Goal: Information Seeking & Learning: Learn about a topic

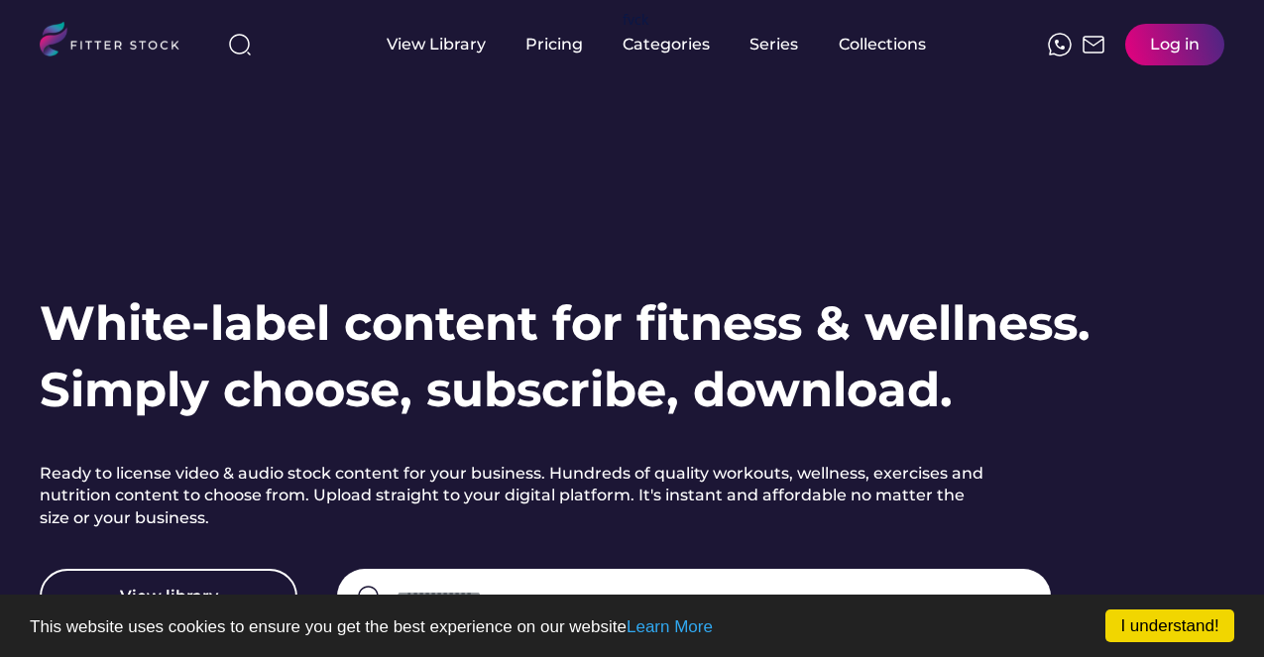
click at [384, 172] on div "White-label content for fitness & wellness. Simply choose, subscribe, download.…" at bounding box center [632, 352] width 1185 height 704
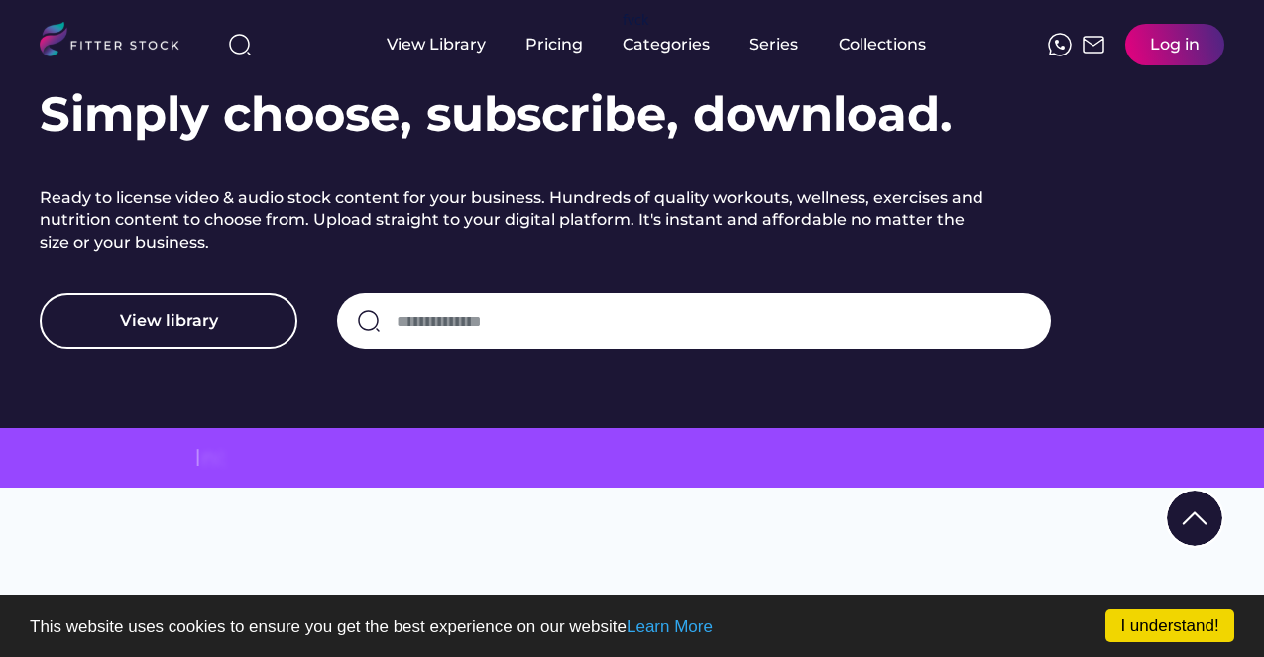
scroll to position [278, 0]
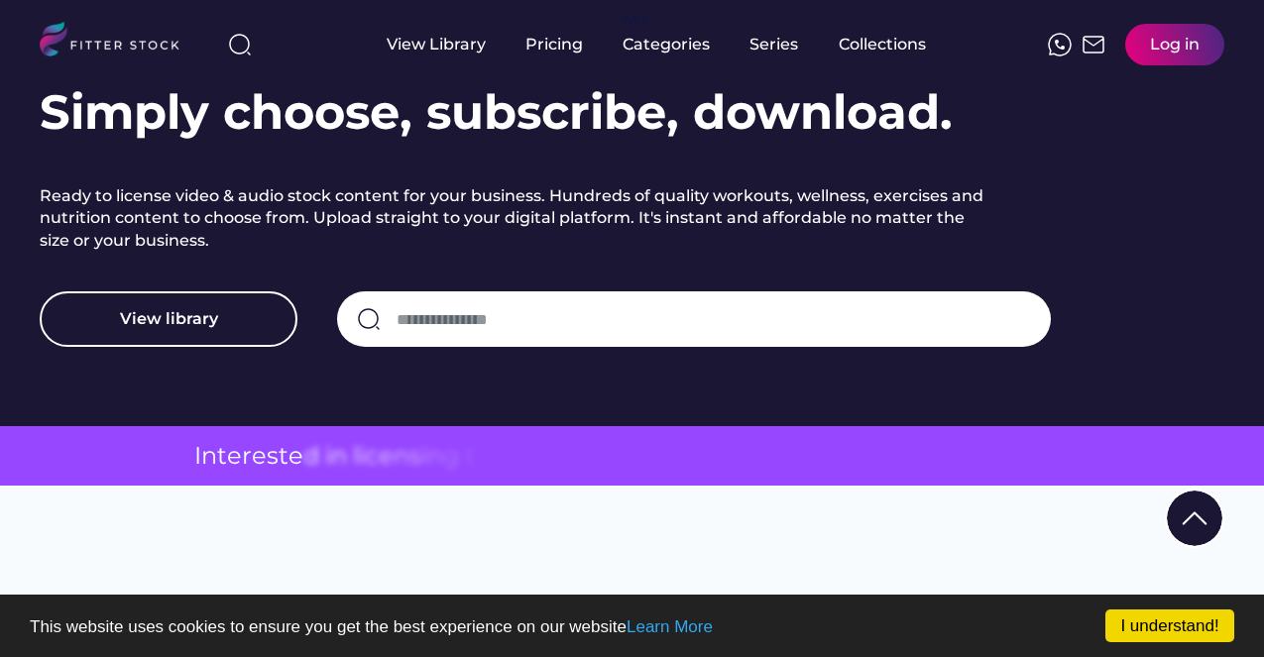
click at [453, 324] on input "input" at bounding box center [714, 319] width 634 height 42
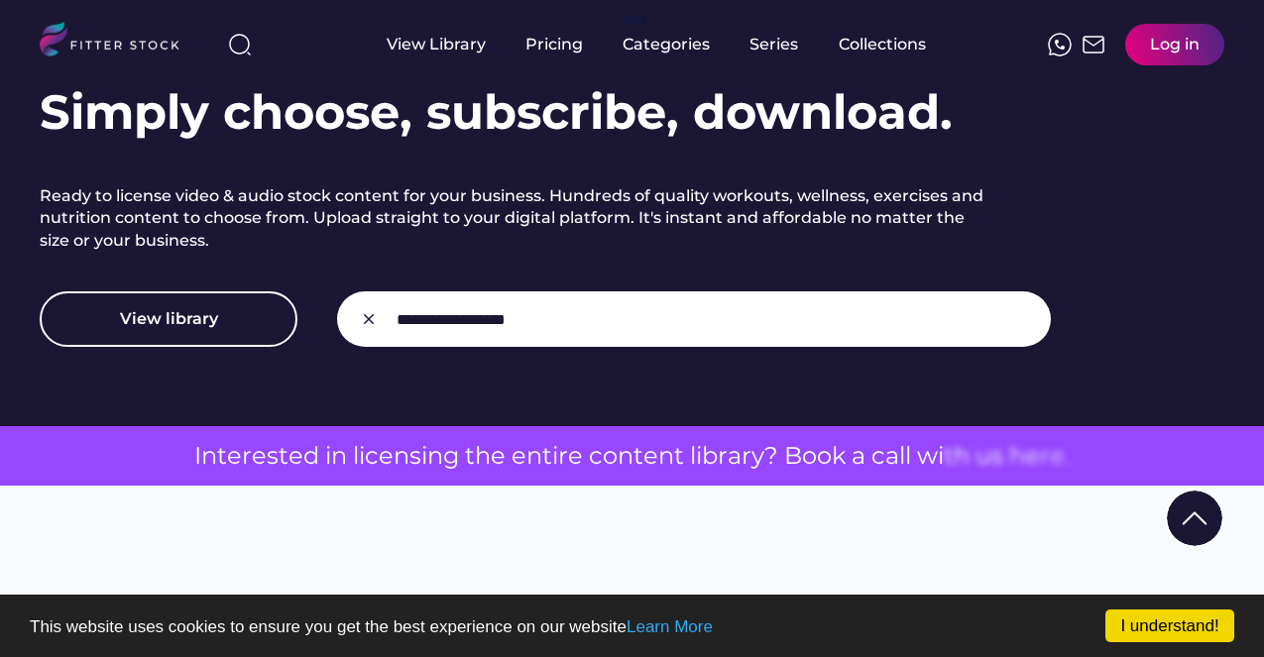
type input "**********"
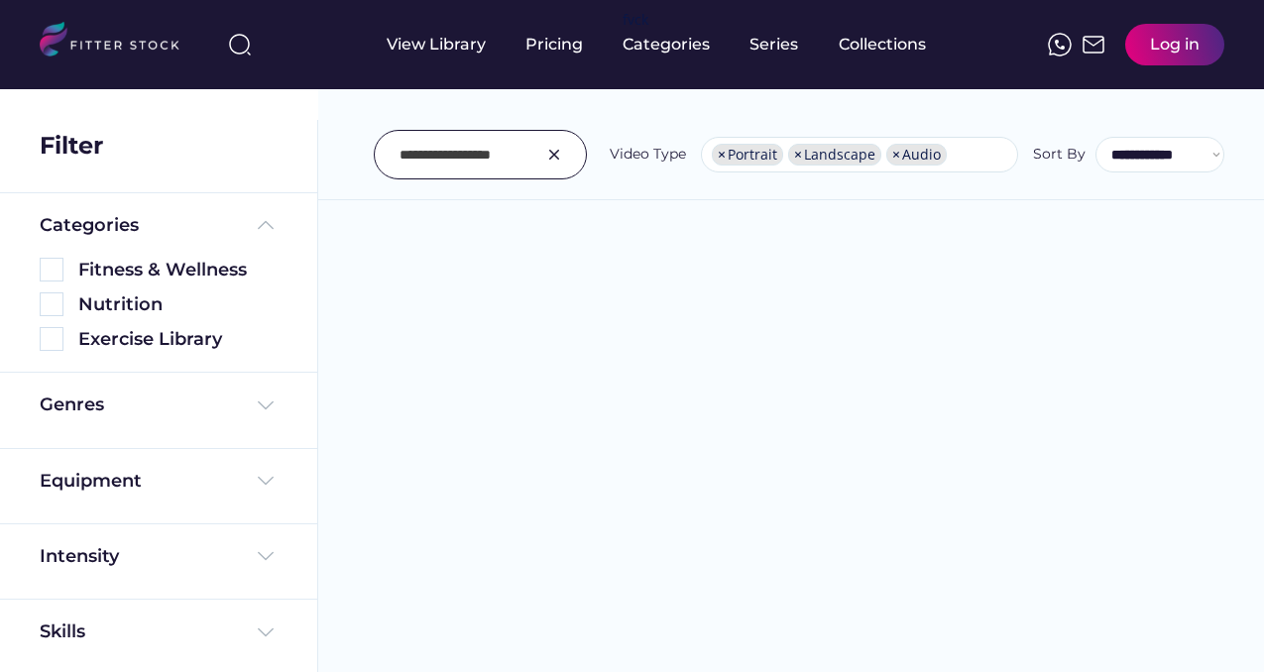
select select "**********"
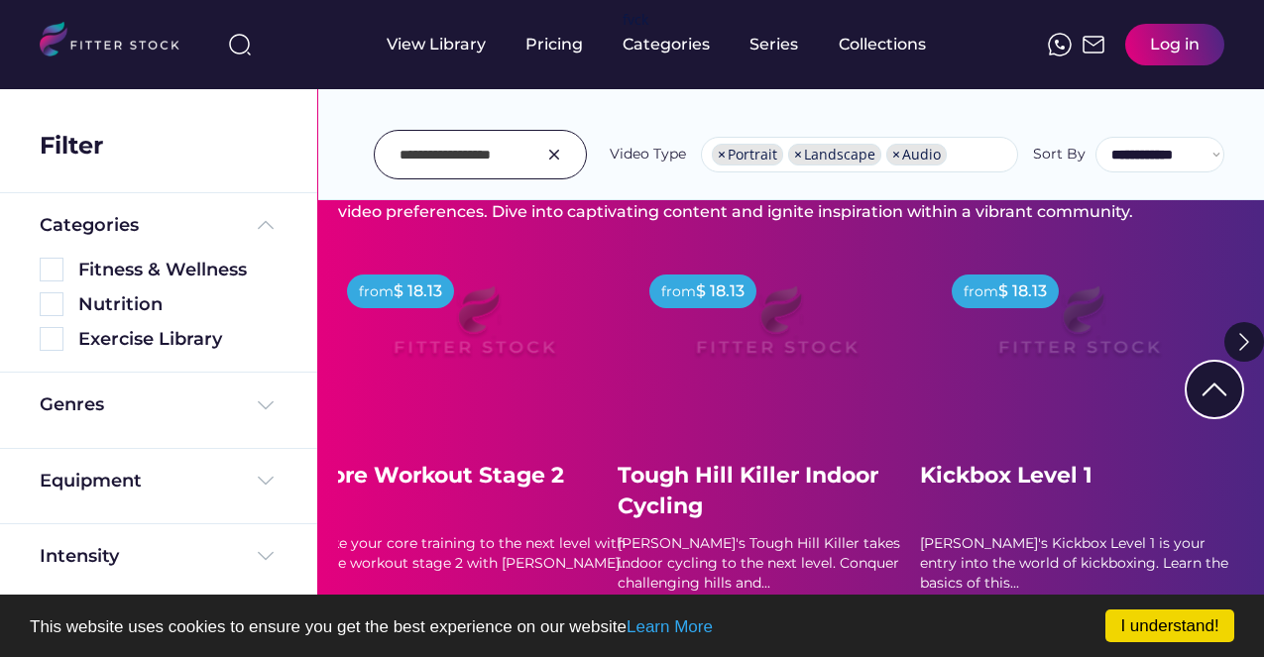
scroll to position [317, 0]
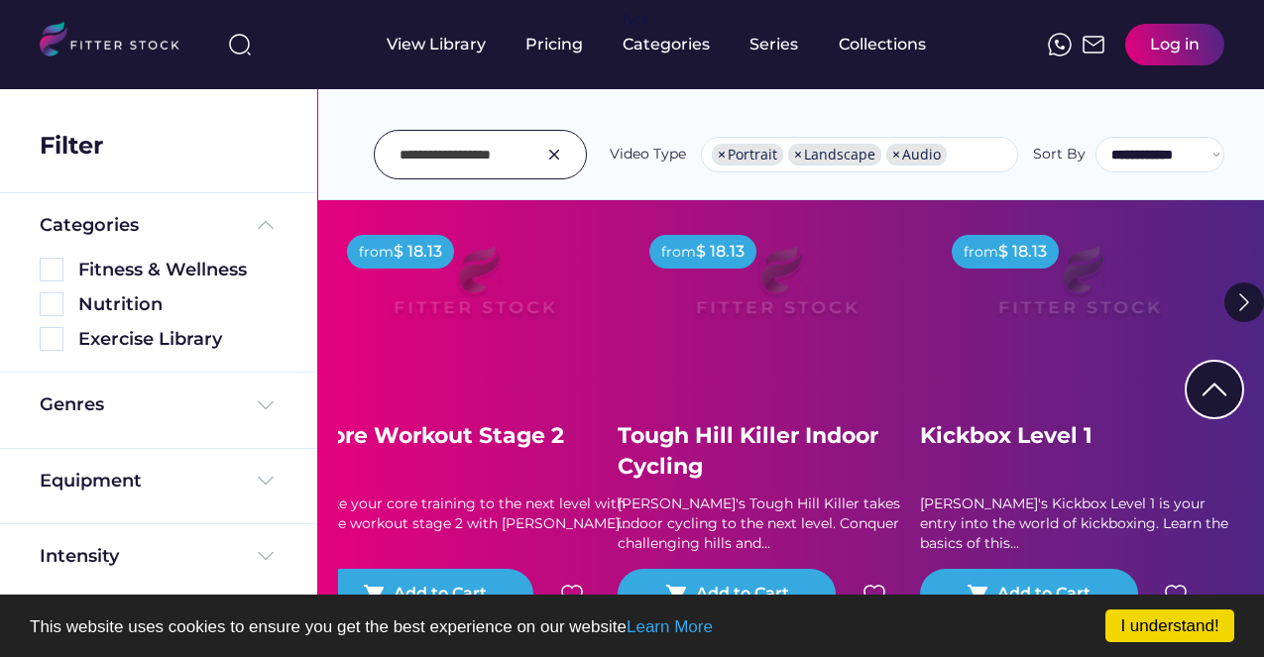
click at [468, 295] on img at bounding box center [474, 290] width 238 height 134
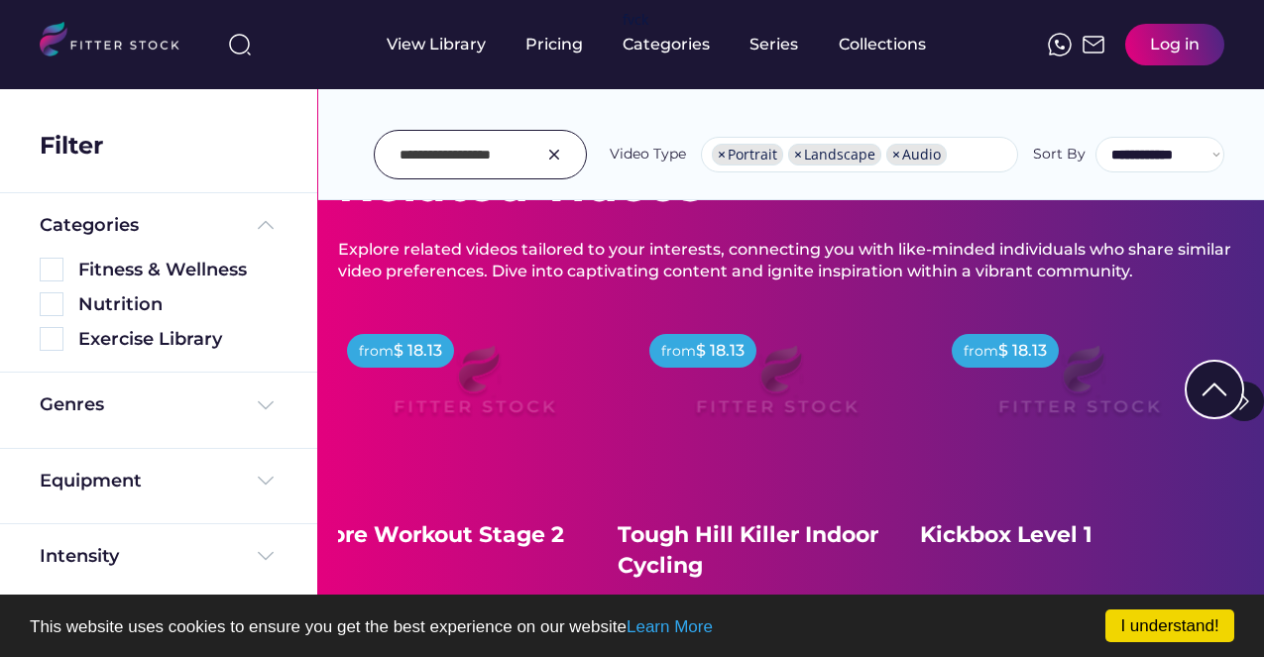
scroll to position [198, 0]
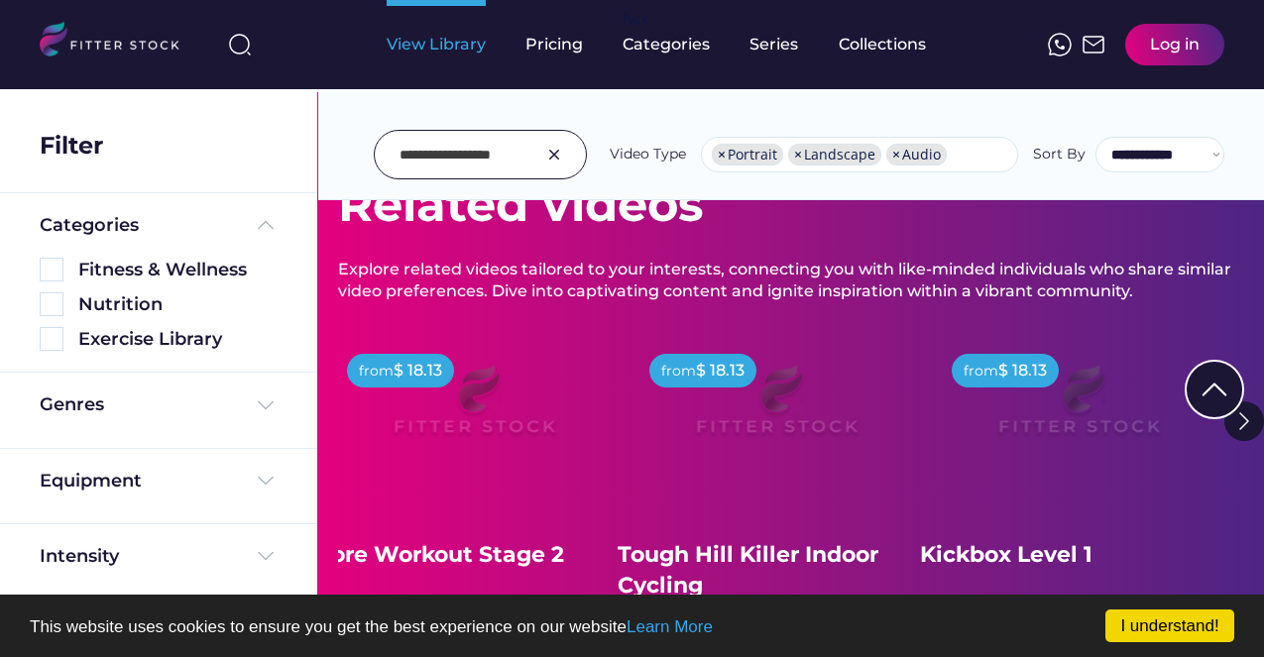
click at [479, 47] on div "View Library" at bounding box center [436, 45] width 99 height 22
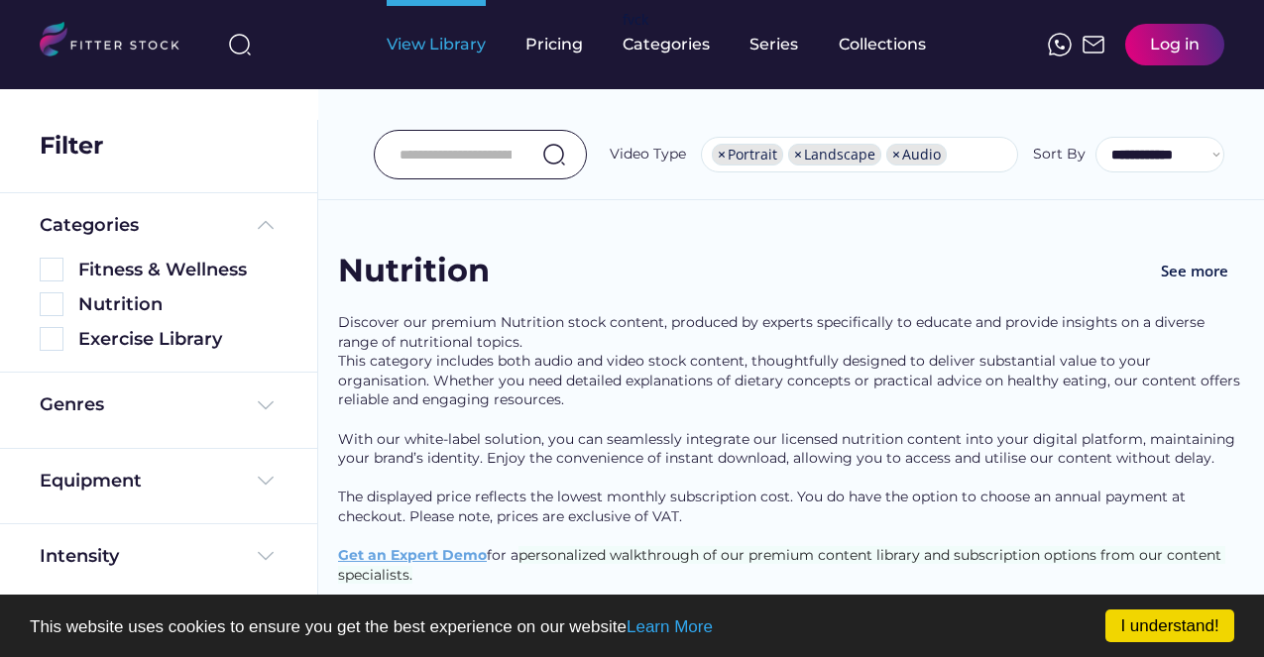
click at [530, 196] on div "**********" at bounding box center [791, 110] width 946 height 179
click at [0, 0] on div "Fitness & Wellness See more" at bounding box center [0, 0] width 0 height 0
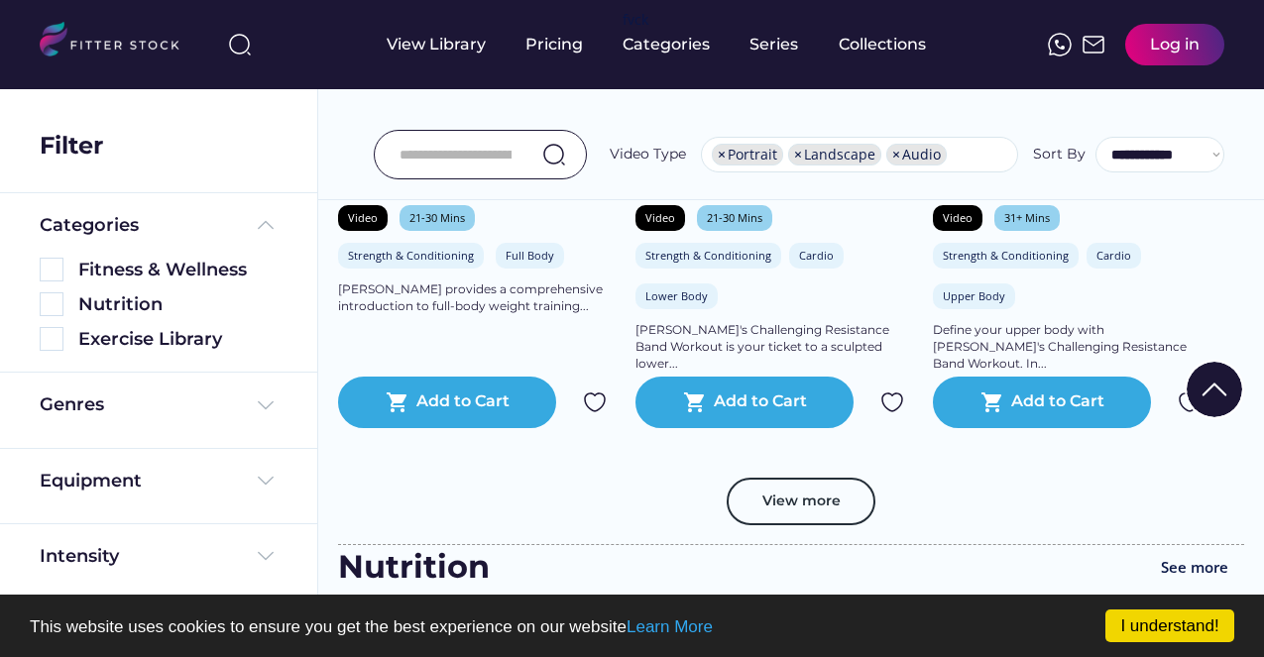
scroll to position [3767, 0]
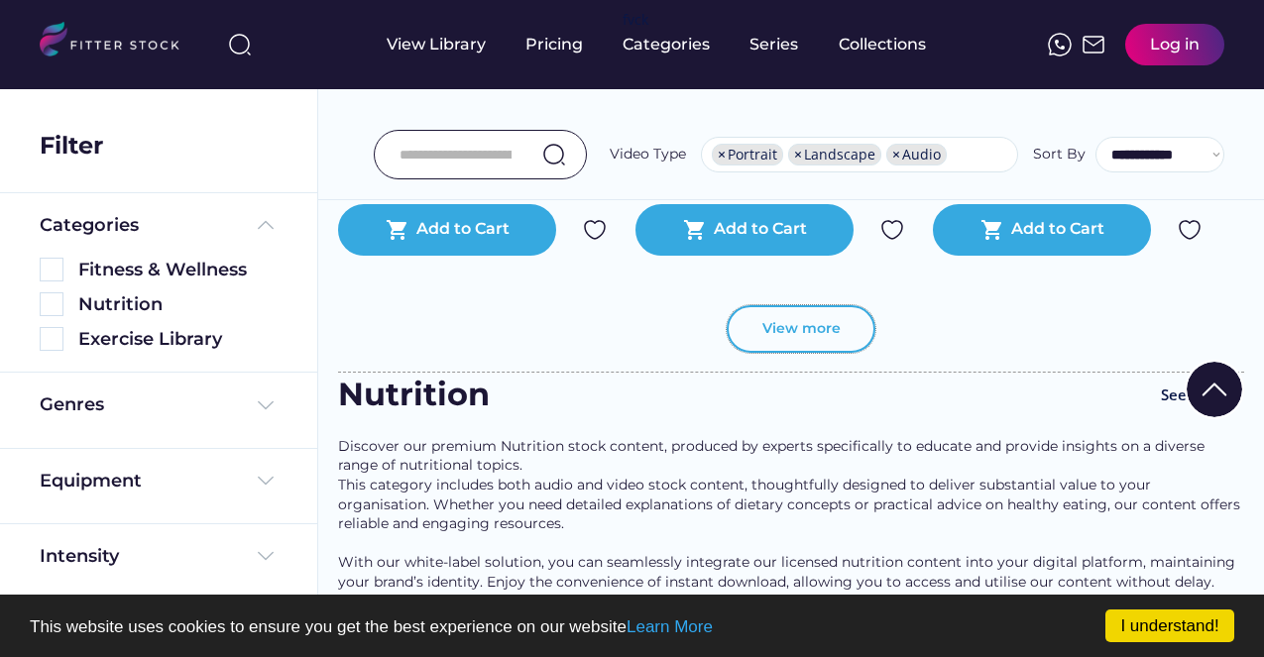
click at [770, 341] on button "View more" at bounding box center [801, 329] width 149 height 48
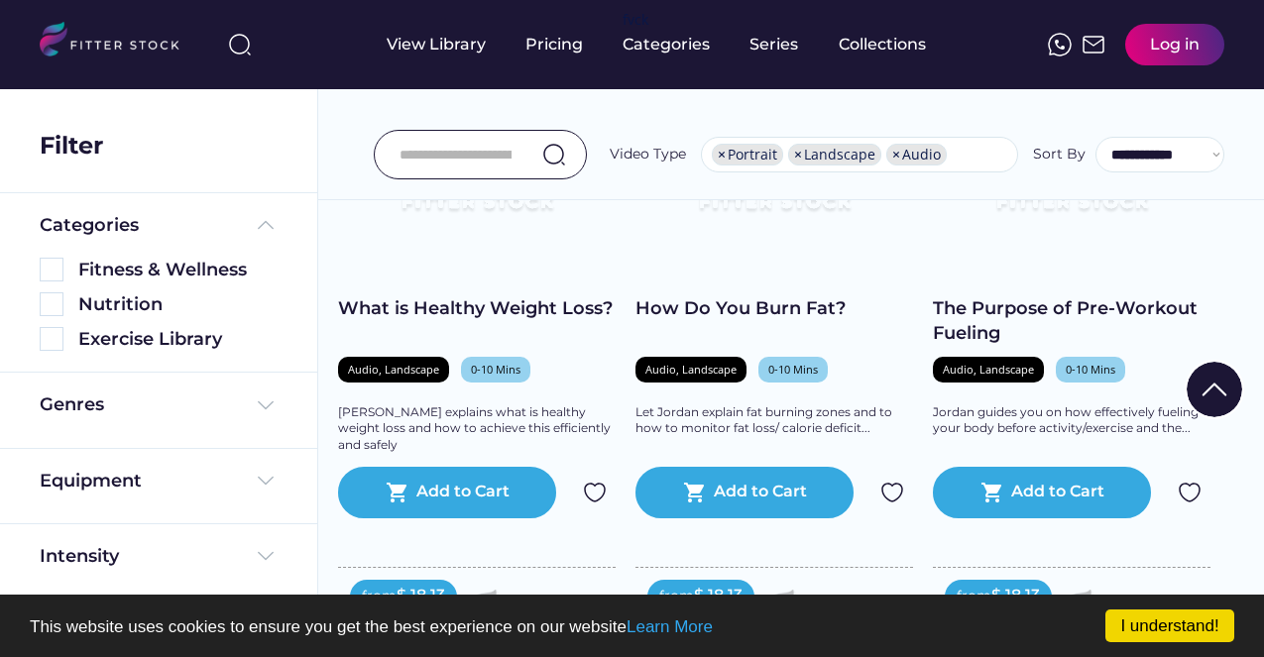
scroll to position [7892, 0]
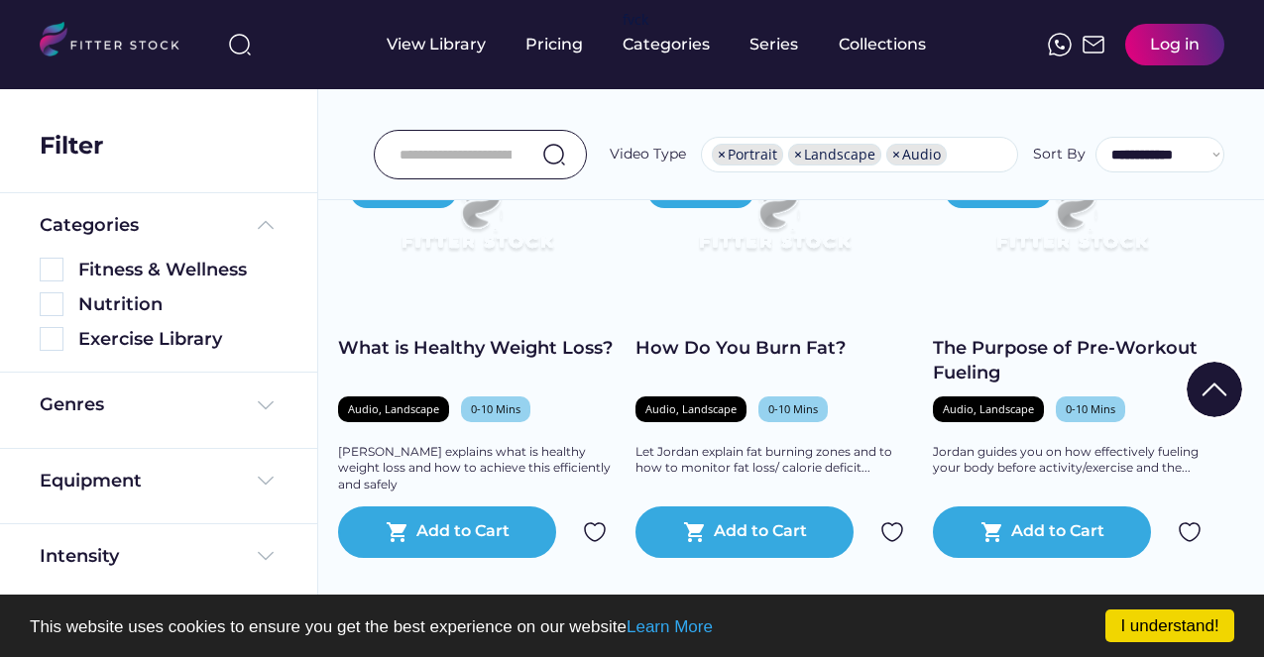
click at [770, 282] on img at bounding box center [774, 225] width 222 height 125
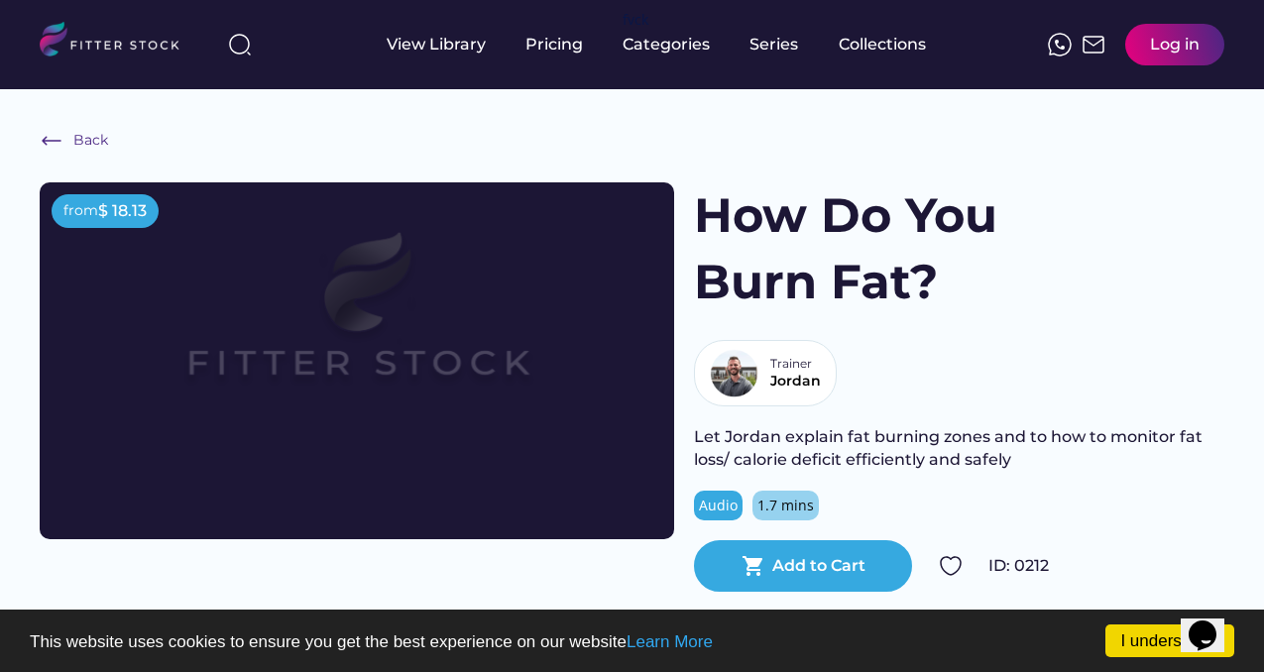
click at [294, 587] on div "from $ 18.13 How Do You Burn Fat? Trainer Jordan Let Jordan explain fat burning…" at bounding box center [632, 386] width 1185 height 409
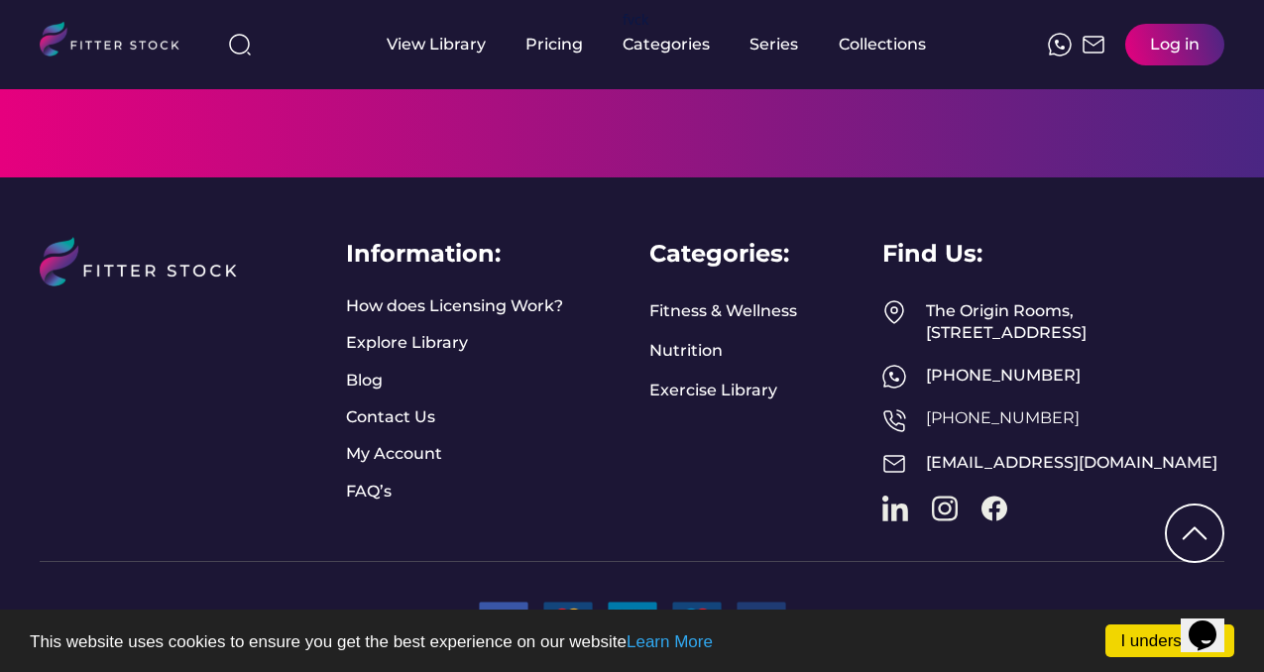
scroll to position [1393, 0]
